Goal: Transaction & Acquisition: Purchase product/service

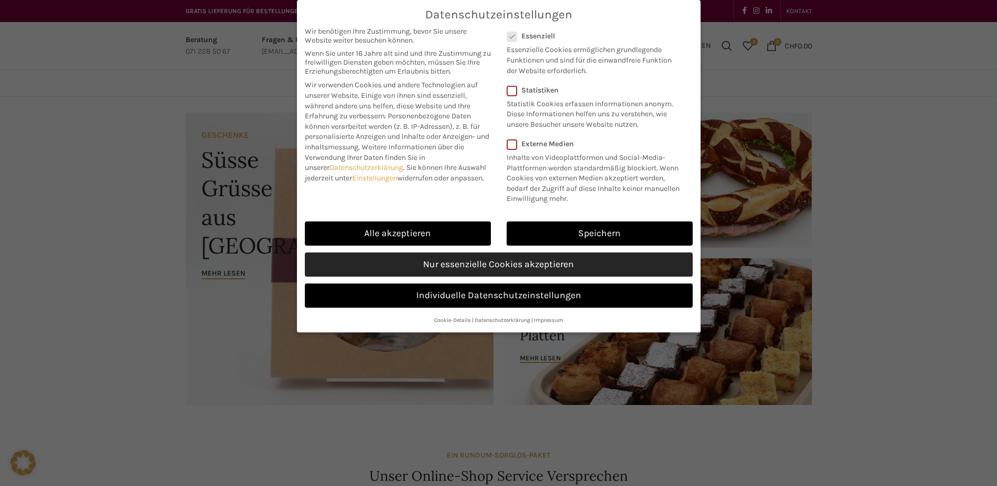
click at [522, 254] on link "Nur essenzielle Cookies akzeptieren" at bounding box center [499, 264] width 388 height 24
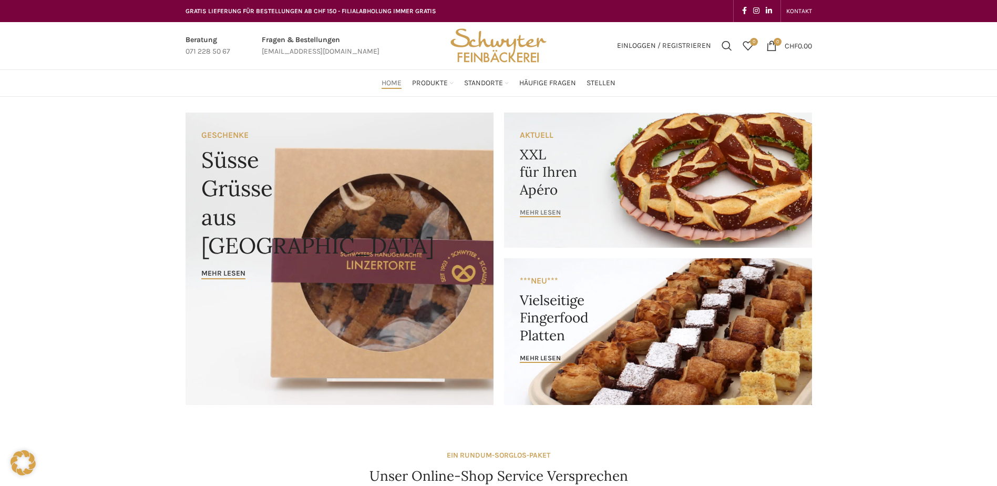
click at [548, 209] on span "mehr lesen" at bounding box center [540, 212] width 41 height 8
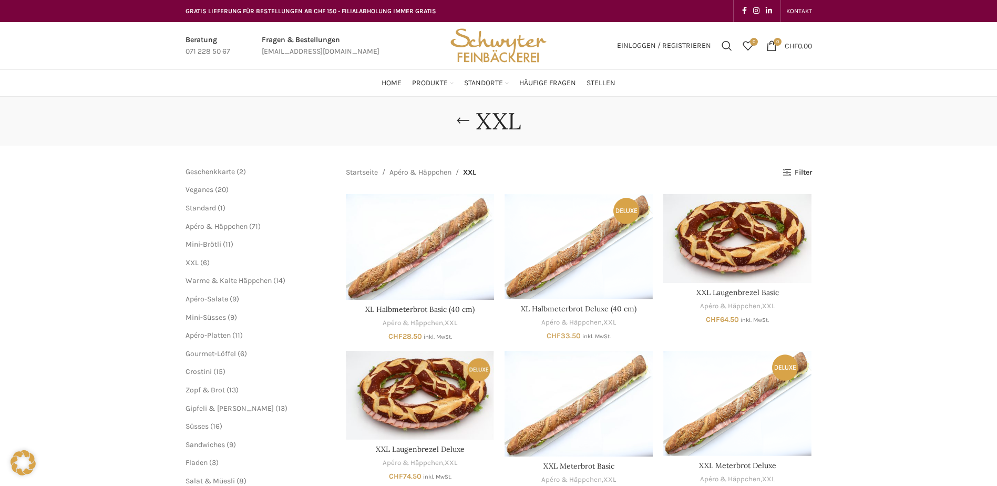
scroll to position [53, 0]
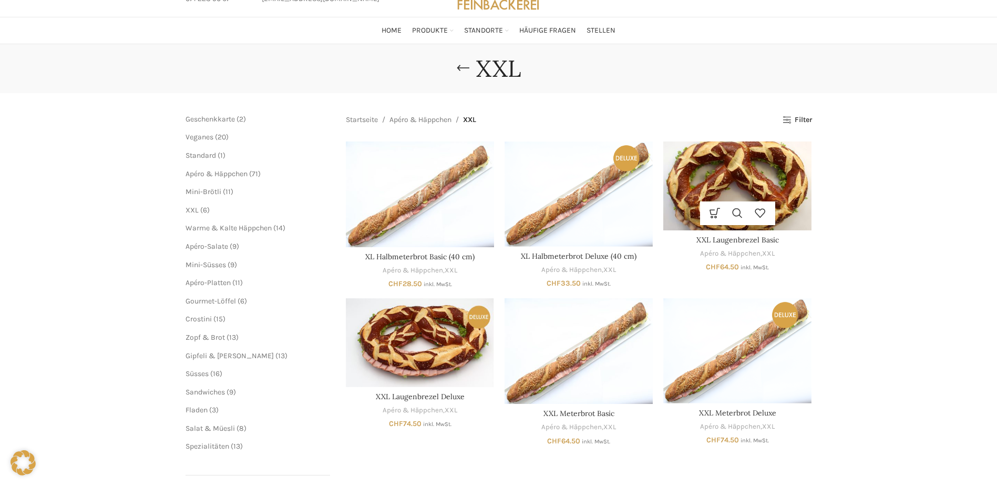
click at [748, 197] on img "XXL Laugenbrezel Basic" at bounding box center [737, 185] width 148 height 89
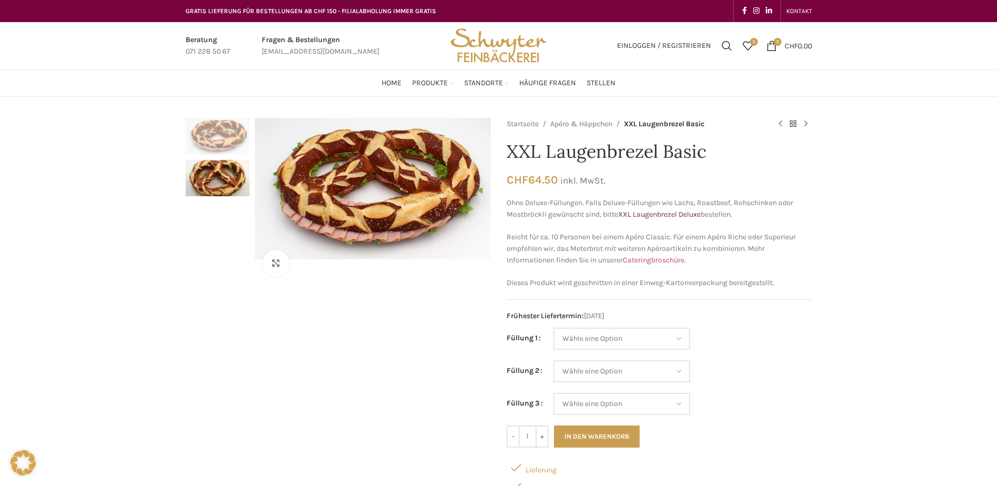
click at [649, 262] on link "Cateringbroschüre" at bounding box center [653, 259] width 61 height 9
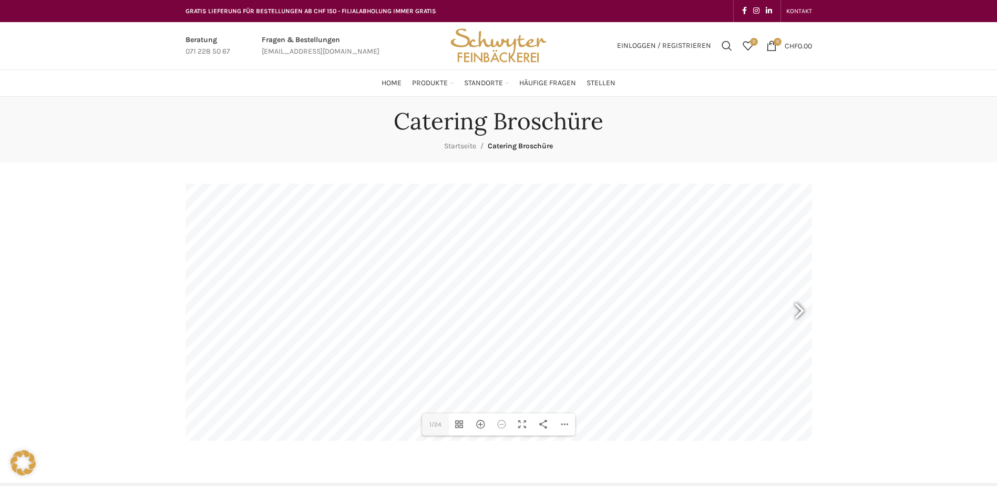
click at [803, 312] on div at bounding box center [794, 312] width 24 height 39
click at [484, 427] on div "Hereinzoomen" at bounding box center [480, 424] width 21 height 22
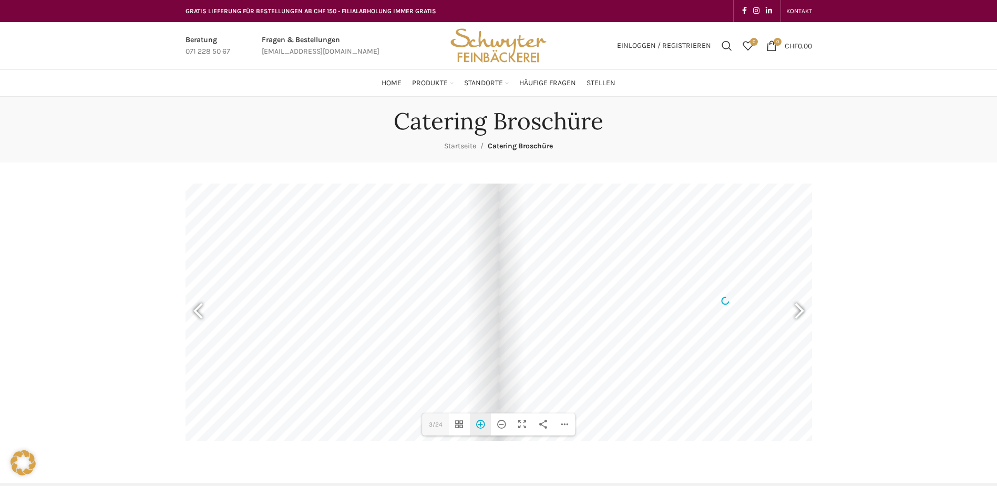
click at [484, 427] on div "Hereinzoomen" at bounding box center [480, 424] width 21 height 22
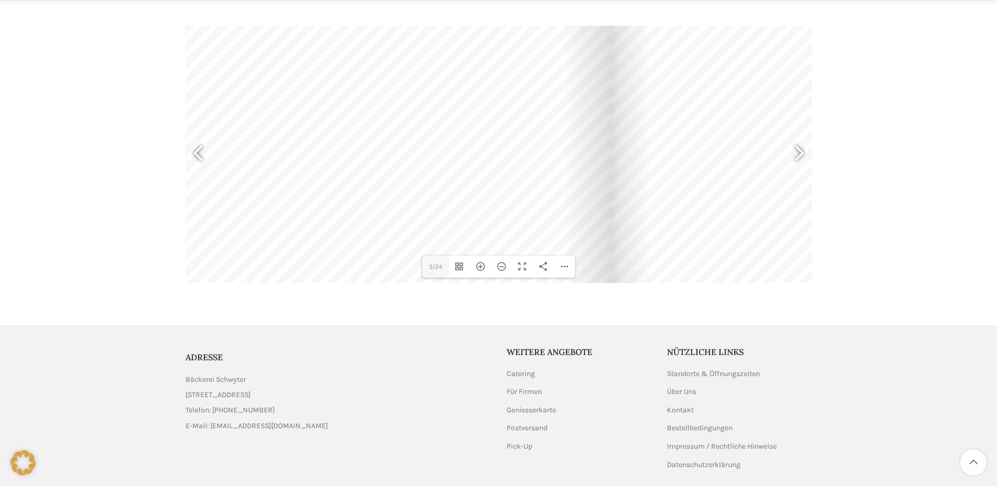
drag, startPoint x: 285, startPoint y: 204, endPoint x: 395, endPoint y: 183, distance: 111.7
click at [395, 183] on div at bounding box center [270, 120] width 679 height 481
click at [419, 80] on div at bounding box center [269, 122] width 679 height 481
click at [800, 154] on div at bounding box center [794, 154] width 24 height 39
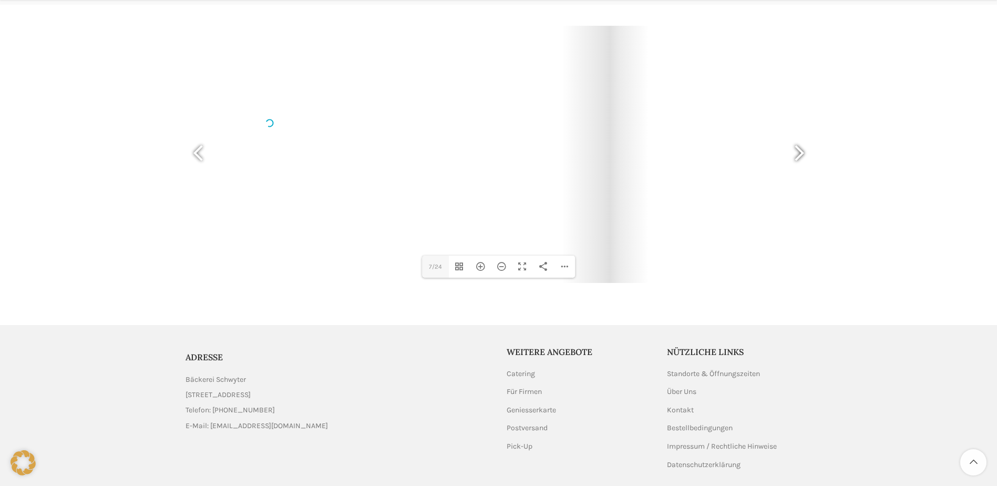
click at [800, 154] on div at bounding box center [794, 154] width 24 height 39
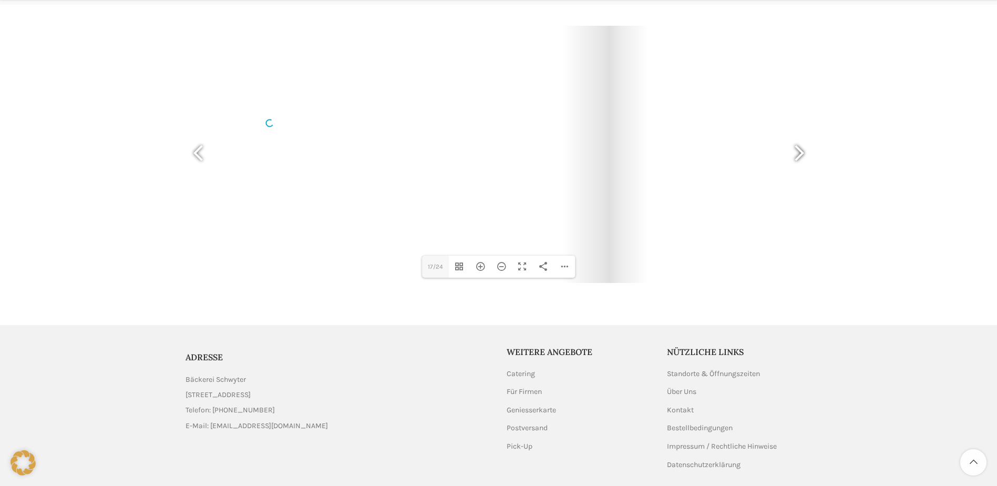
click at [800, 154] on div at bounding box center [794, 154] width 24 height 39
click at [197, 151] on div at bounding box center [203, 154] width 24 height 39
type input "17"
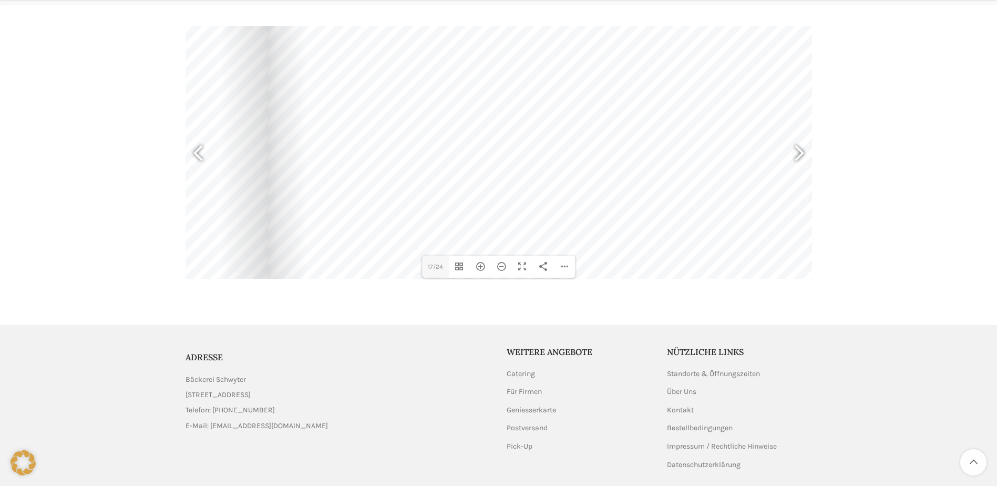
drag, startPoint x: 730, startPoint y: 208, endPoint x: 388, endPoint y: 123, distance: 351.9
click at [388, 123] on div at bounding box center [607, 38] width 679 height 481
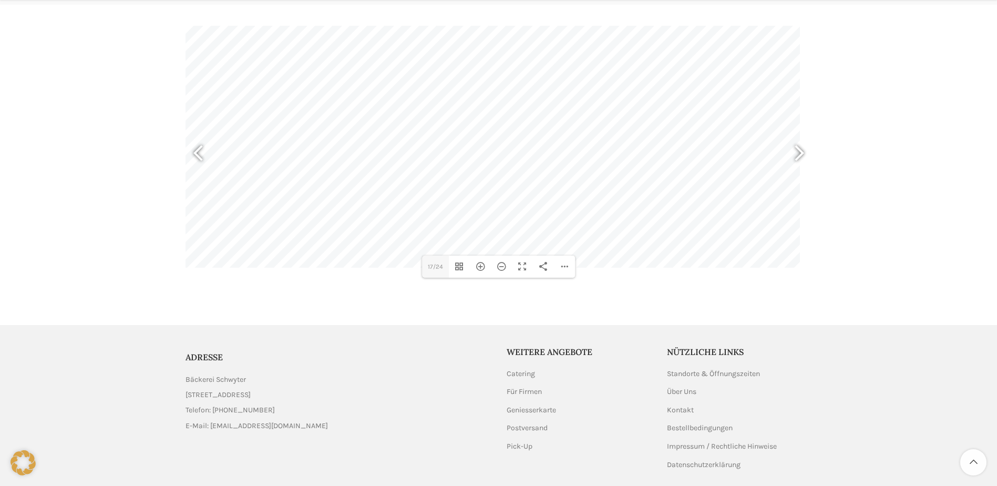
drag, startPoint x: 752, startPoint y: 204, endPoint x: 528, endPoint y: 193, distance: 224.1
click at [528, 193] on div at bounding box center [459, 27] width 679 height 481
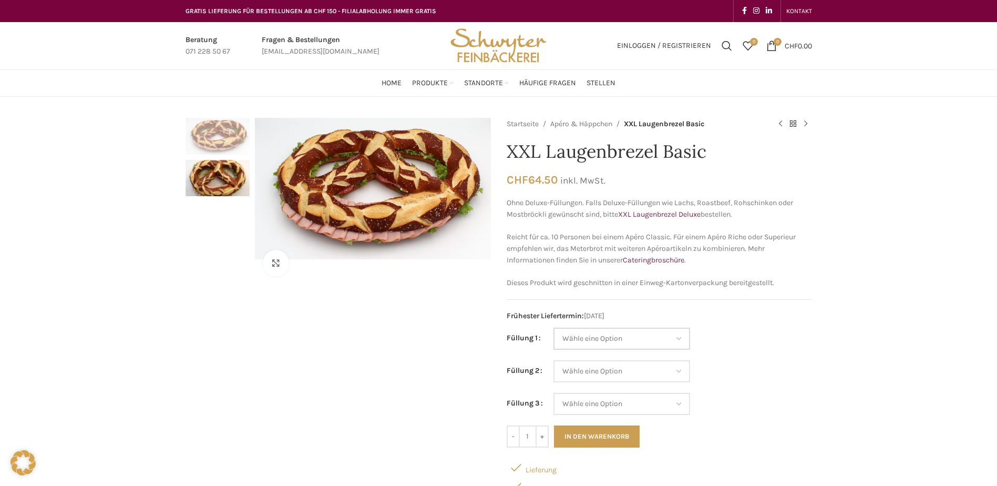
click at [677, 334] on select "Wähle eine Option Salami Schinken Fleischkäse Trutenschinken Appenzellerkäse Gr…" at bounding box center [621, 338] width 137 height 22
click at [553, 327] on select "Wähle eine Option Salami Schinken Fleischkäse Trutenschinken Appenzellerkäse Gr…" at bounding box center [621, 338] width 137 height 22
select select "Eimasse"
click at [676, 373] on select "Wähle eine Option Salami Schinken Fleischkäse Trutenschinken Appenzellerkäse Gr…" at bounding box center [621, 371] width 137 height 22
select select "Appenzellerkäse"
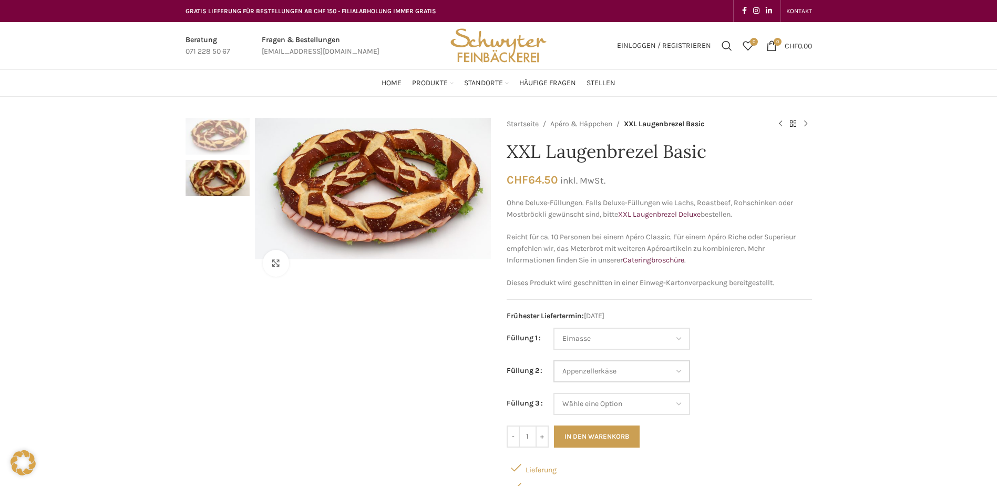
click at [553, 360] on select "Wähle eine Option Salami Schinken Fleischkäse Trutenschinken Appenzellerkäse Gr…" at bounding box center [621, 371] width 137 height 22
select select "Eimasse"
select select "Appenzellerkäse"
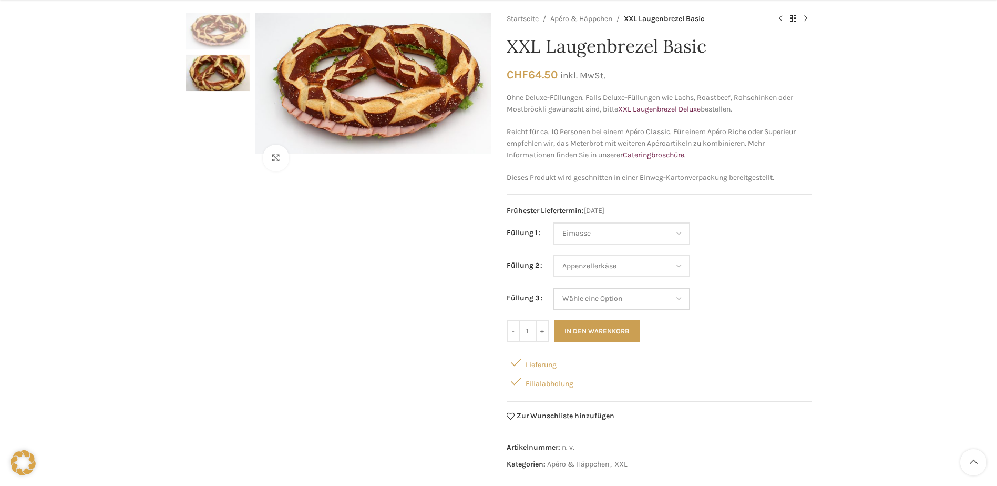
click at [679, 301] on select "Wähle eine Option Salami Schinken Fleischkäse Trutenschinken Appenzellerkäse Gr…" at bounding box center [621, 298] width 137 height 22
select select "Tomaten-Mozzarella"
click at [553, 287] on select "Wähle eine Option Salami Schinken Fleischkäse Trutenschinken Appenzellerkäse Gr…" at bounding box center [621, 298] width 137 height 22
select select "Eimasse"
select select "Appenzellerkäse"
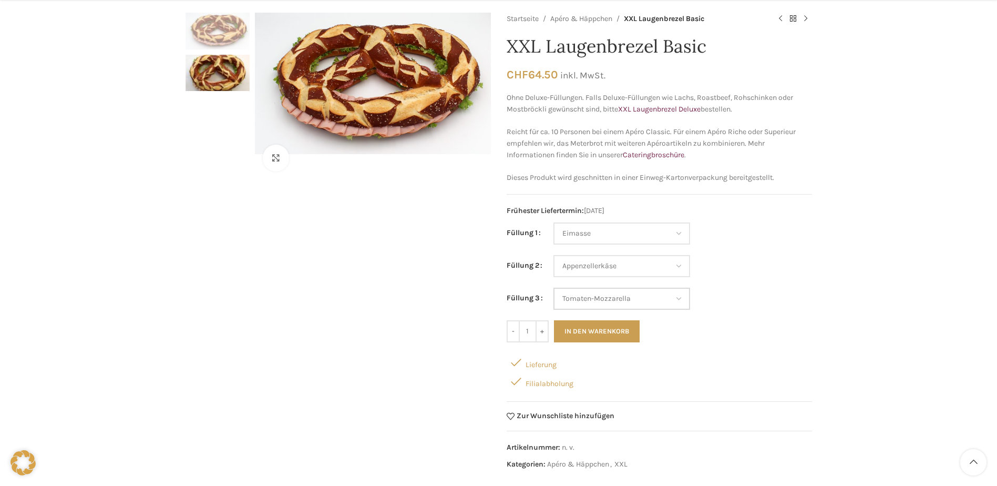
select select "Tomaten-Mozzarella"
click at [712, 386] on div "Lieferung Filialabholung" at bounding box center [659, 372] width 305 height 38
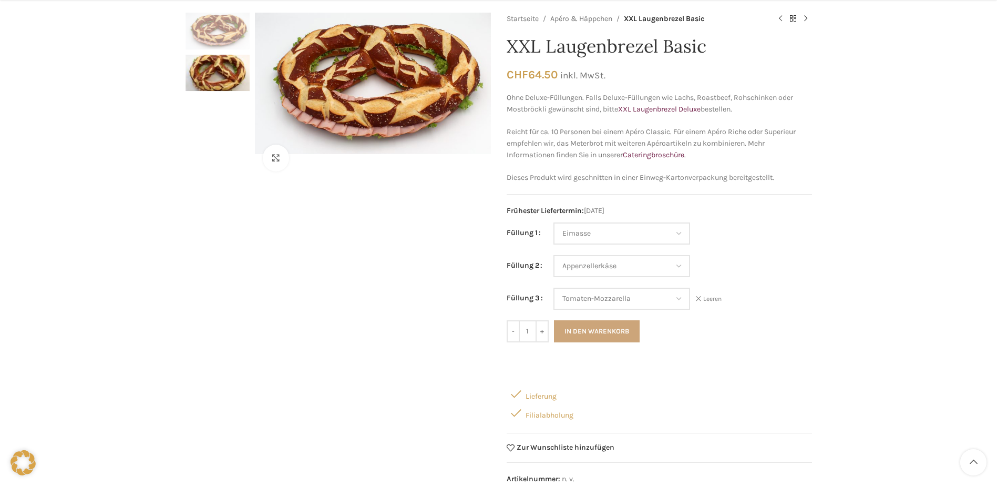
click at [617, 326] on button "In den Warenkorb" at bounding box center [597, 331] width 86 height 22
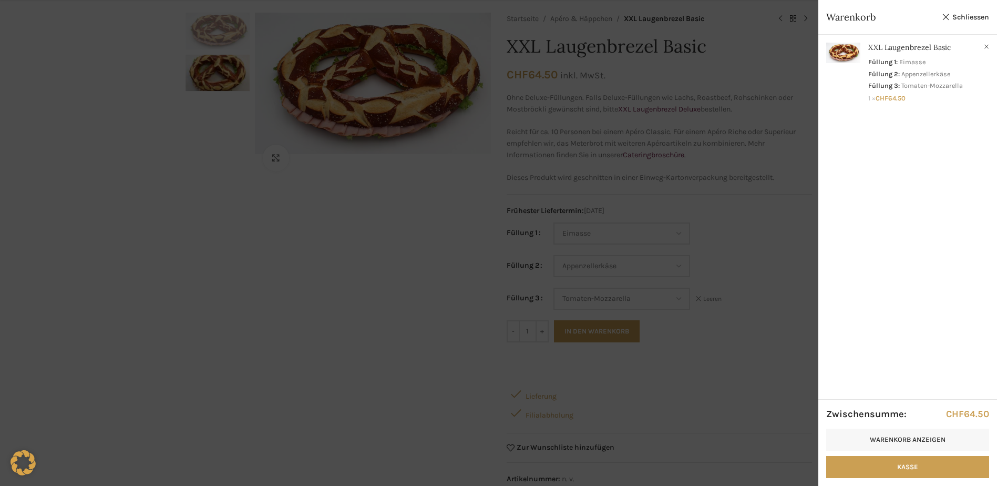
click at [737, 305] on div at bounding box center [498, 243] width 997 height 486
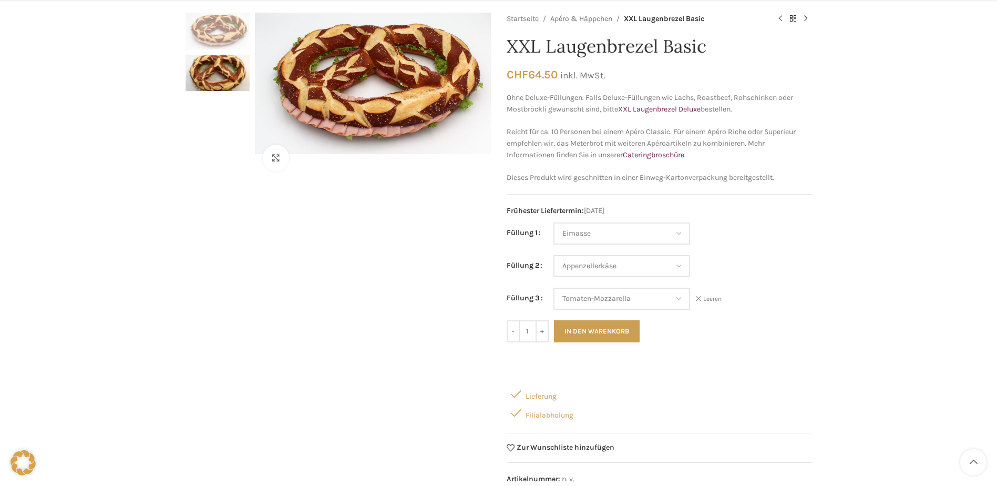
scroll to position [0, 0]
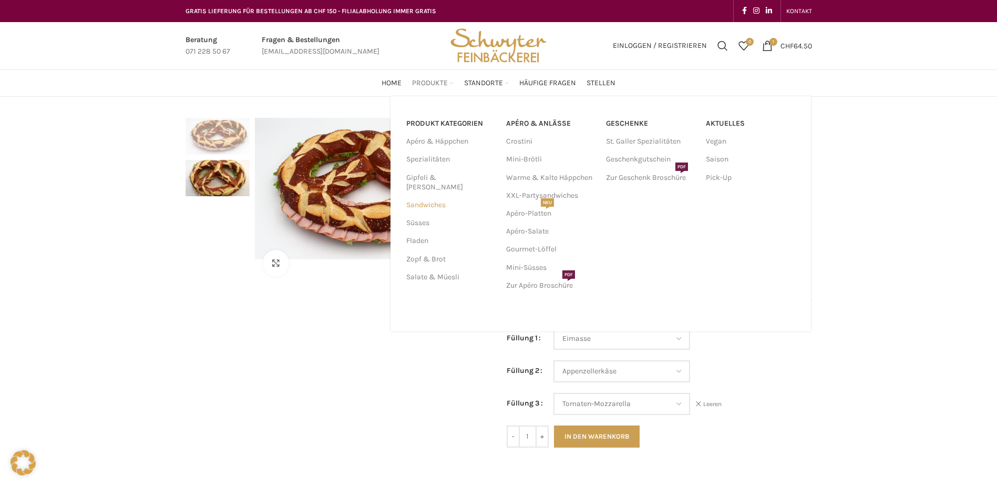
click at [430, 196] on link "Sandwiches" at bounding box center [449, 205] width 87 height 18
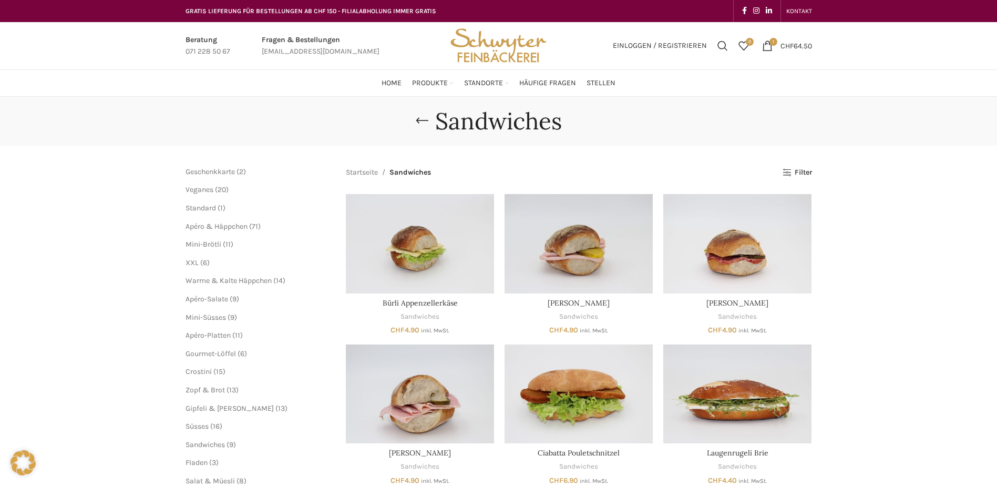
scroll to position [105, 0]
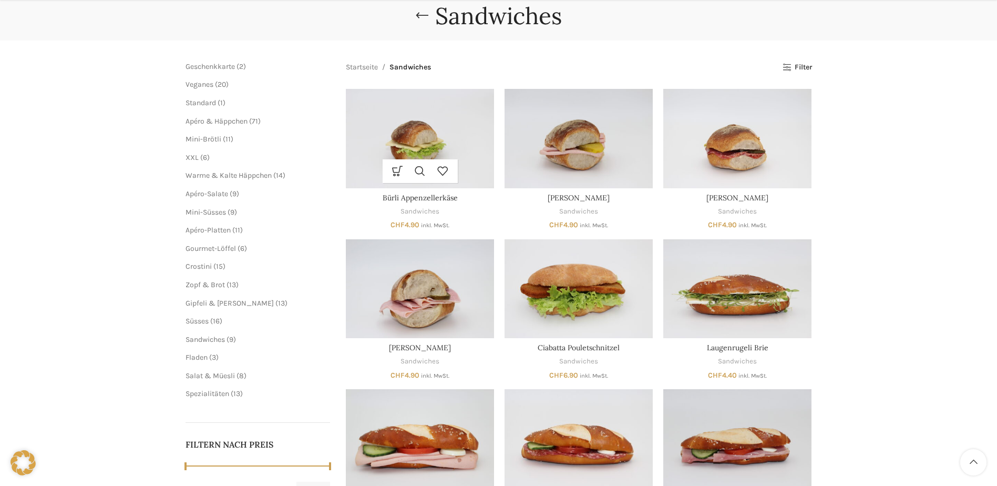
click at [463, 140] on img "Bürli Appenzellerkäse" at bounding box center [420, 138] width 148 height 99
